Goal: Information Seeking & Learning: Find specific fact

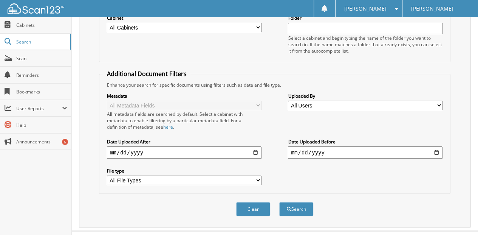
scroll to position [113, 0]
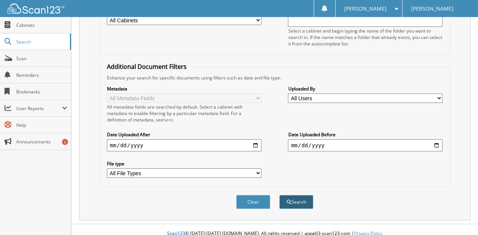
type input "[PERSON_NAME]"
click at [297, 195] on button "Search" at bounding box center [296, 202] width 34 height 14
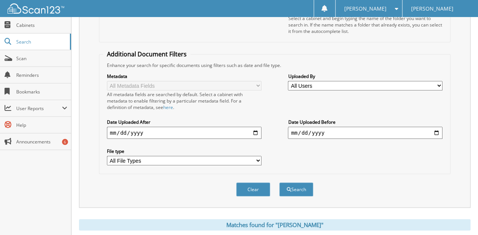
scroll to position [126, 0]
click at [297, 182] on button "Search" at bounding box center [296, 189] width 34 height 14
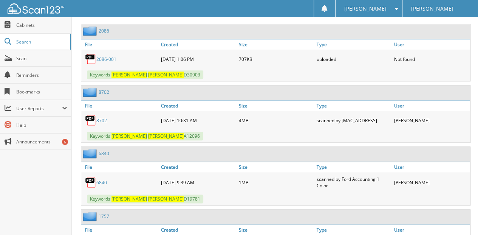
scroll to position [353, 0]
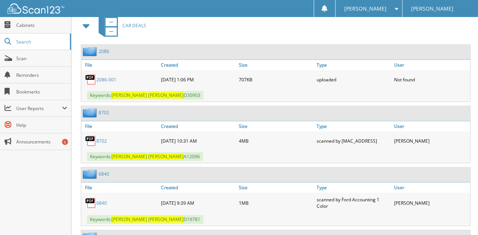
click at [103, 138] on link "8702" at bounding box center [101, 141] width 11 height 6
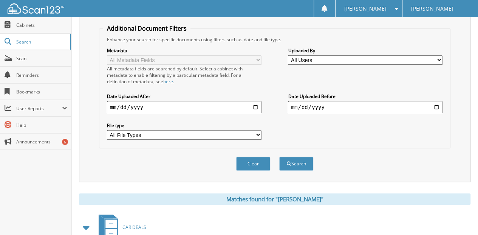
click at [253, 157] on button "Clear" at bounding box center [253, 164] width 34 height 14
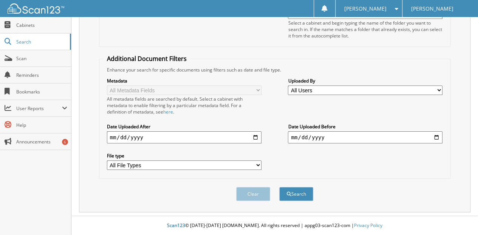
scroll to position [113, 0]
